Goal: Task Accomplishment & Management: Manage account settings

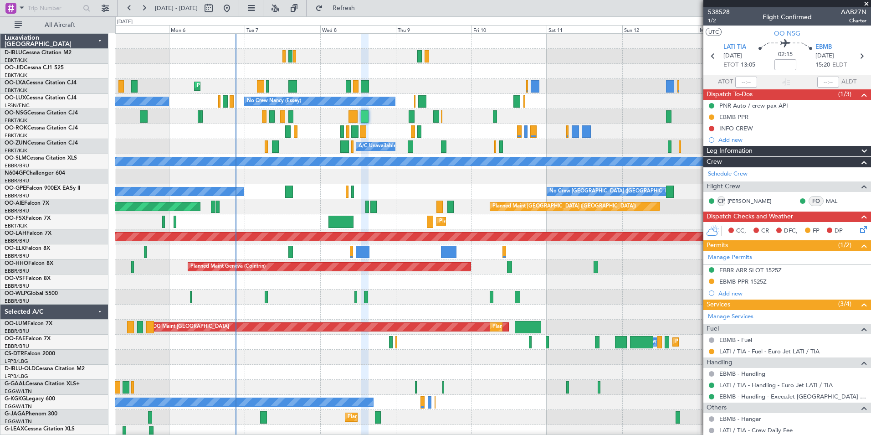
click at [290, 204] on div "No Crew Kortrijk-[GEOGRAPHIC_DATA] Planned Maint [GEOGRAPHIC_DATA]-[GEOGRAPHIC_…" at bounding box center [492, 334] width 755 height 601
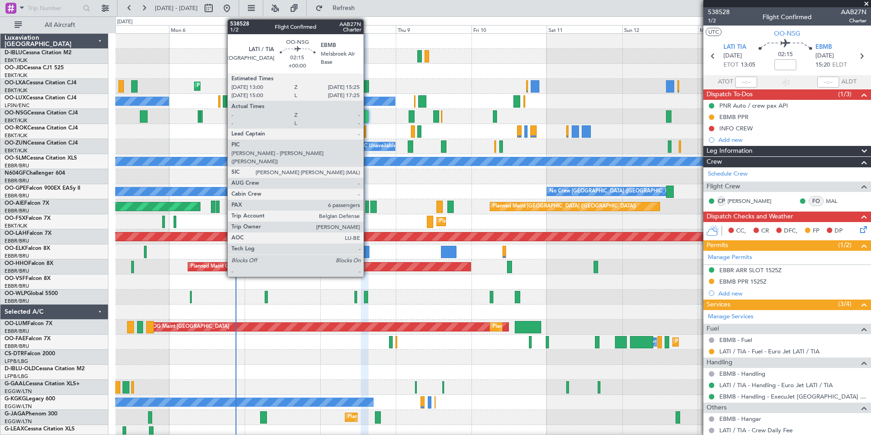
click at [368, 114] on div at bounding box center [365, 116] width 8 height 12
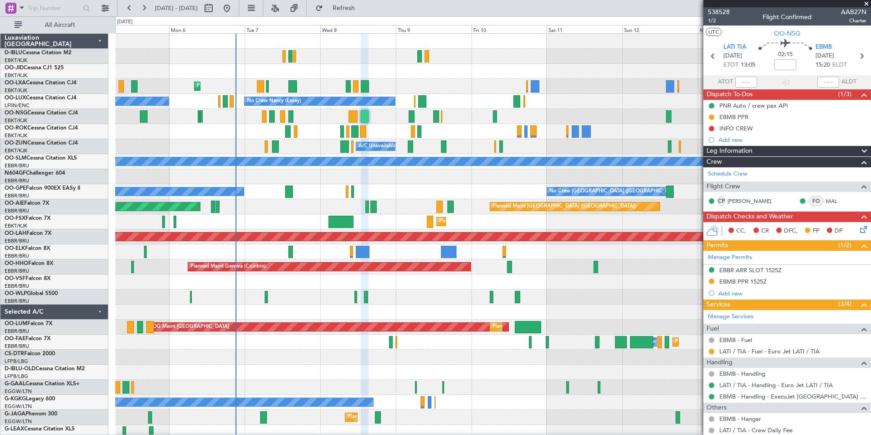
click at [205, 161] on div "No Crew Kortrijk-[GEOGRAPHIC_DATA] Planned Maint [GEOGRAPHIC_DATA]-[GEOGRAPHIC_…" at bounding box center [492, 334] width 755 height 601
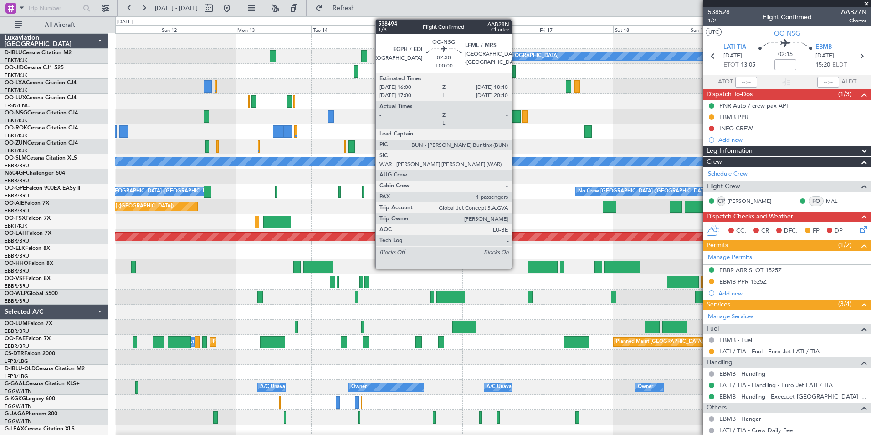
click at [516, 119] on div at bounding box center [516, 116] width 9 height 12
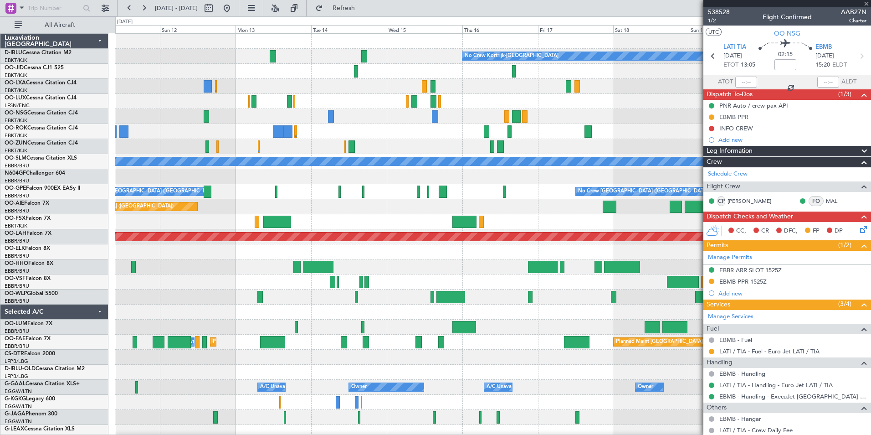
type input "1"
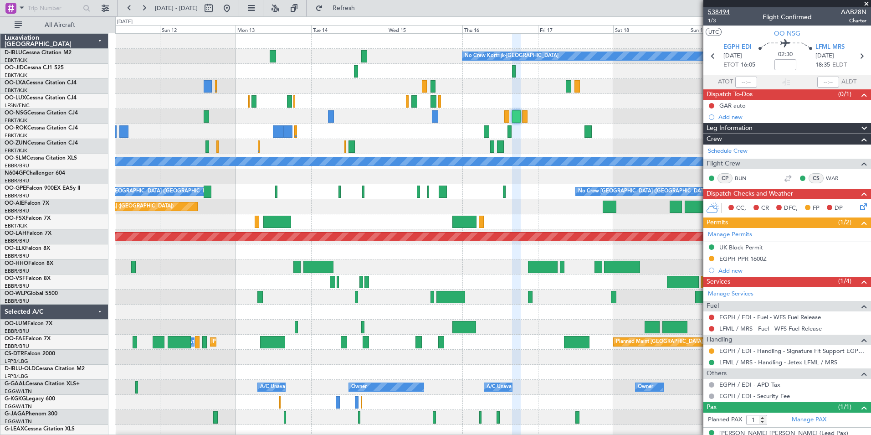
click at [711, 15] on span "538494" at bounding box center [719, 12] width 22 height 10
click at [585, 206] on div "No Crew Kortrijk-[GEOGRAPHIC_DATA] No Crew [PERSON_NAME] ([PERSON_NAME]) A/C Un…" at bounding box center [492, 342] width 755 height 616
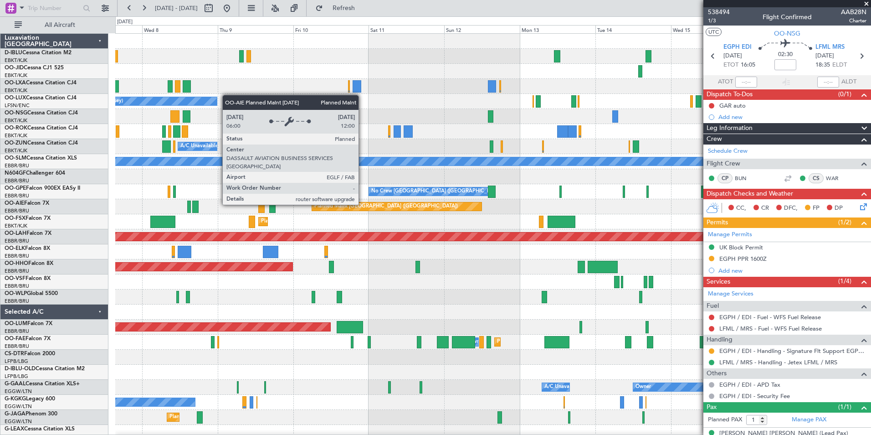
click at [508, 216] on div "No Crew Kortrijk-[GEOGRAPHIC_DATA] Planned Maint [GEOGRAPHIC_DATA]-[GEOGRAPHIC_…" at bounding box center [492, 342] width 755 height 616
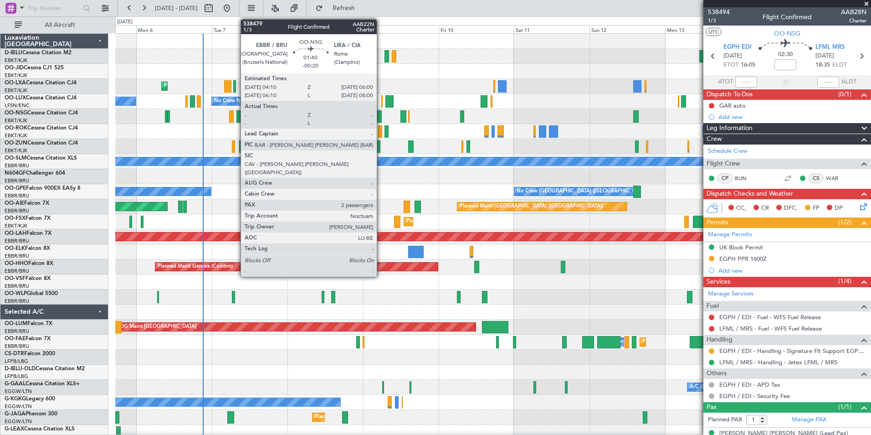
click at [381, 116] on div at bounding box center [379, 116] width 6 height 12
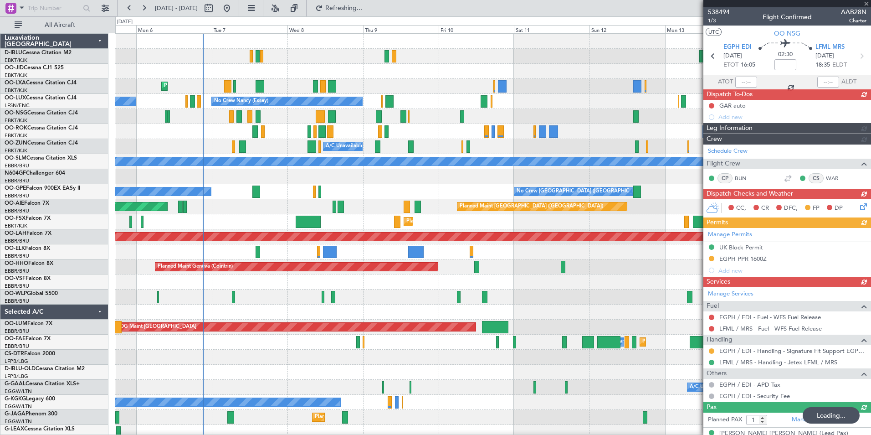
type input "-00:20"
type input "2"
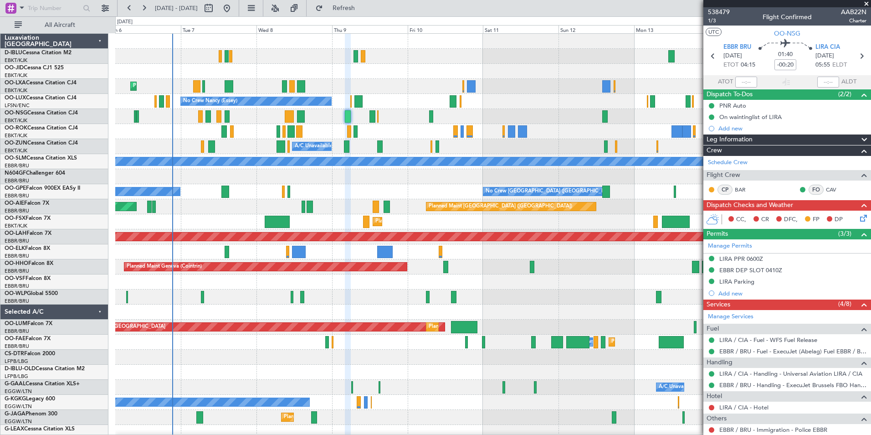
click at [399, 307] on div at bounding box center [492, 311] width 755 height 15
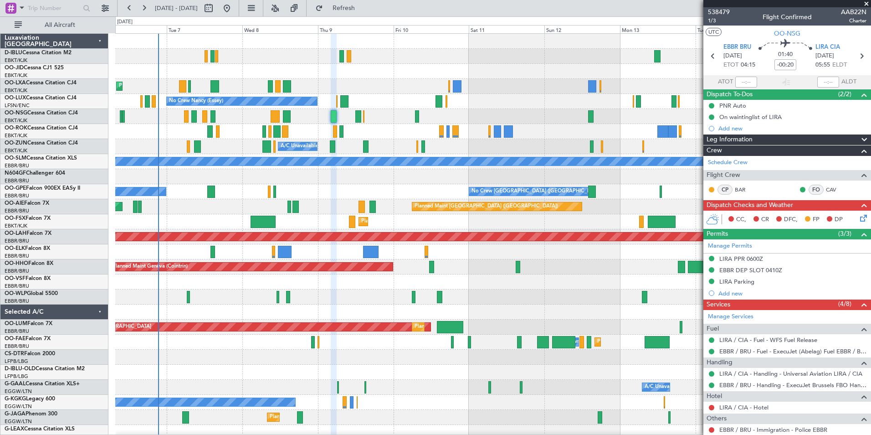
click at [507, 316] on div at bounding box center [492, 311] width 755 height 15
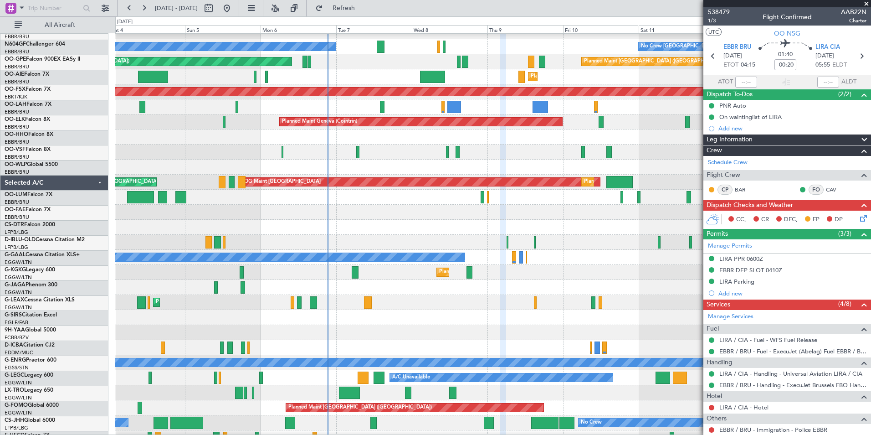
scroll to position [156, 0]
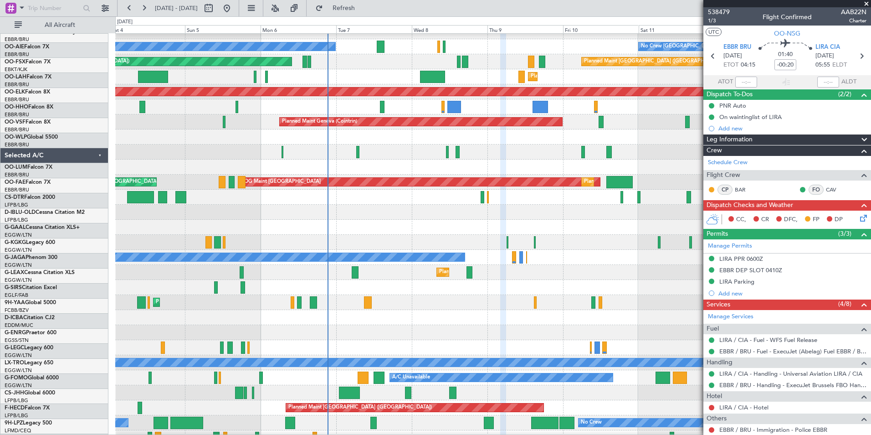
click at [500, 178] on div "AOG Maint [GEOGRAPHIC_DATA]" at bounding box center [419, 182] width 362 height 8
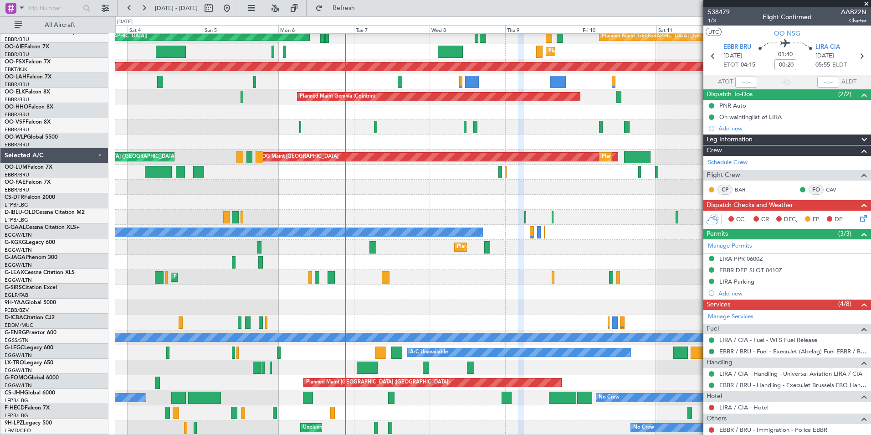
scroll to position [170, 0]
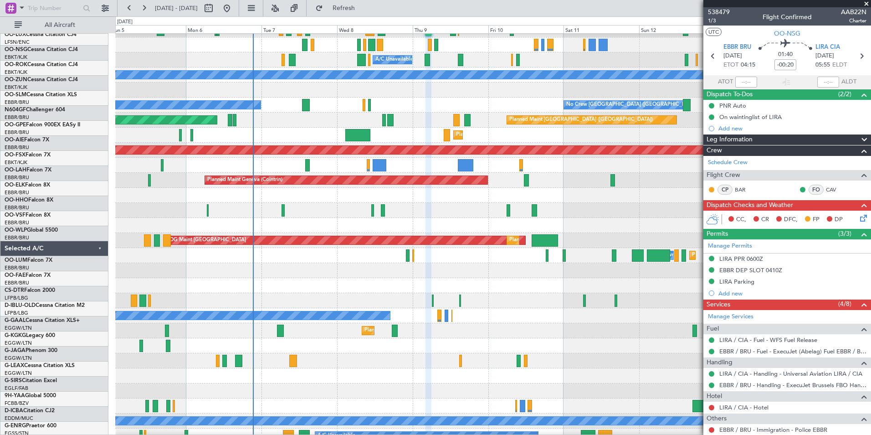
click at [355, 308] on div "A/C Unavailable Owner Owner A/C Unavailable" at bounding box center [492, 300] width 755 height 15
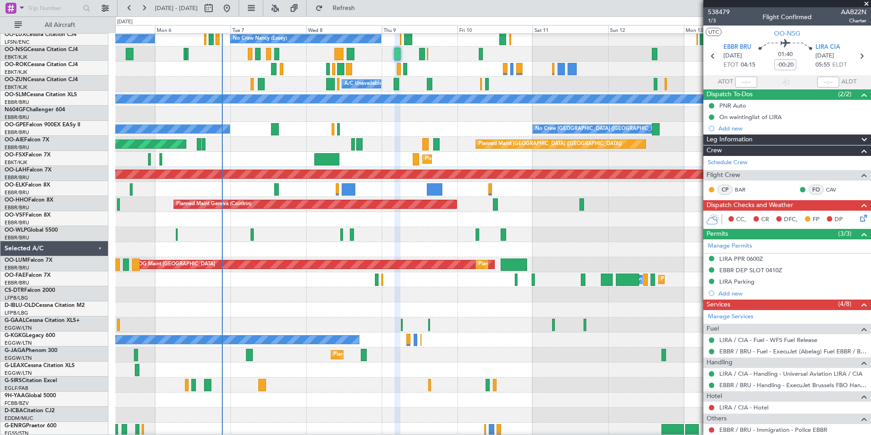
scroll to position [62, 0]
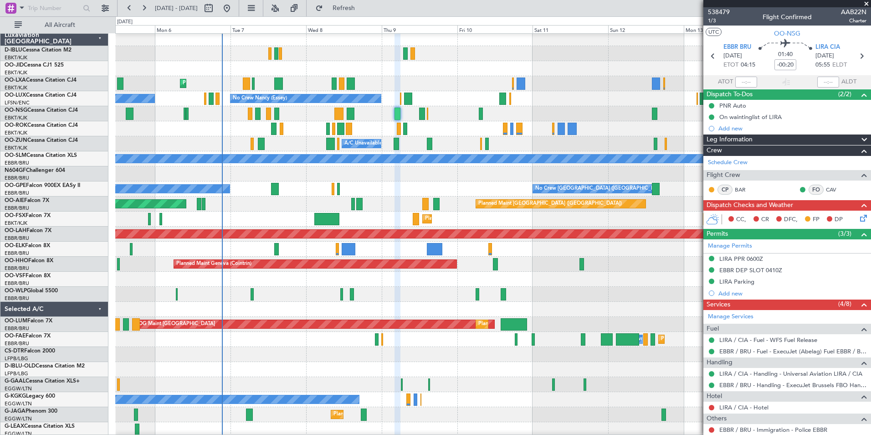
click at [390, 348] on div at bounding box center [492, 354] width 755 height 15
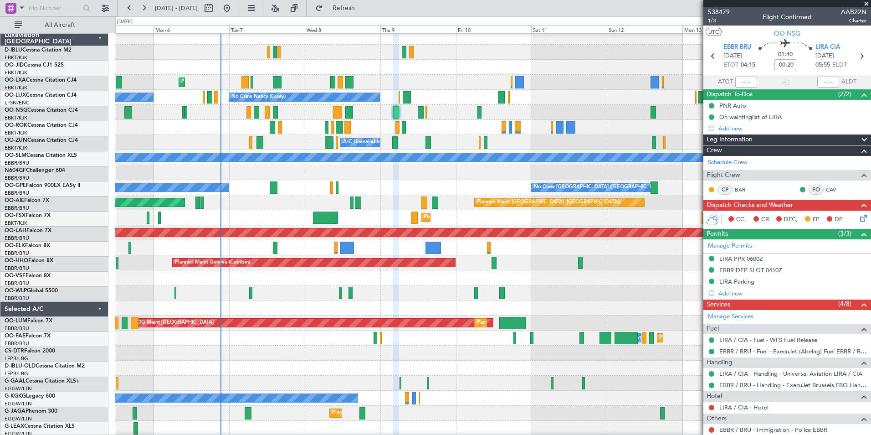
scroll to position [4, 0]
